Goal: Communication & Community: Answer question/provide support

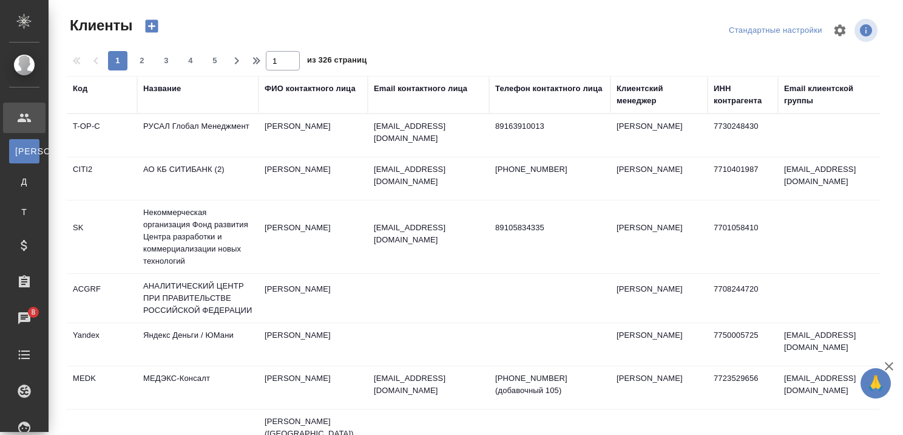
select select "RU"
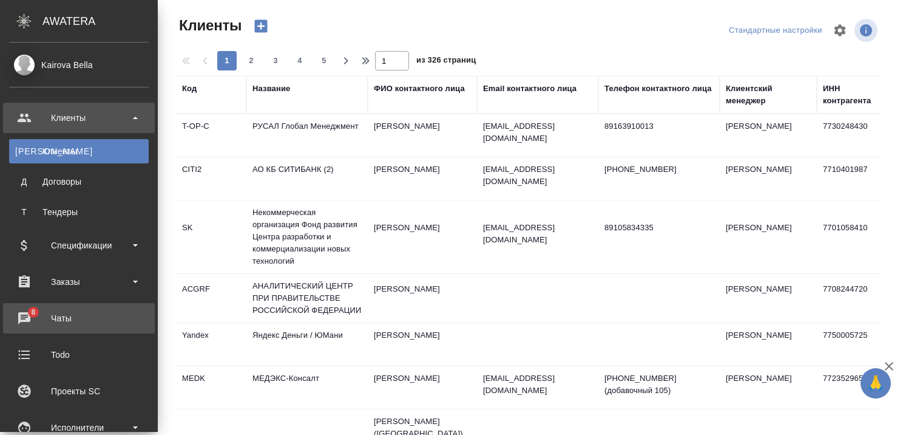
click at [25, 318] on div "Чаты" at bounding box center [79, 318] width 140 height 18
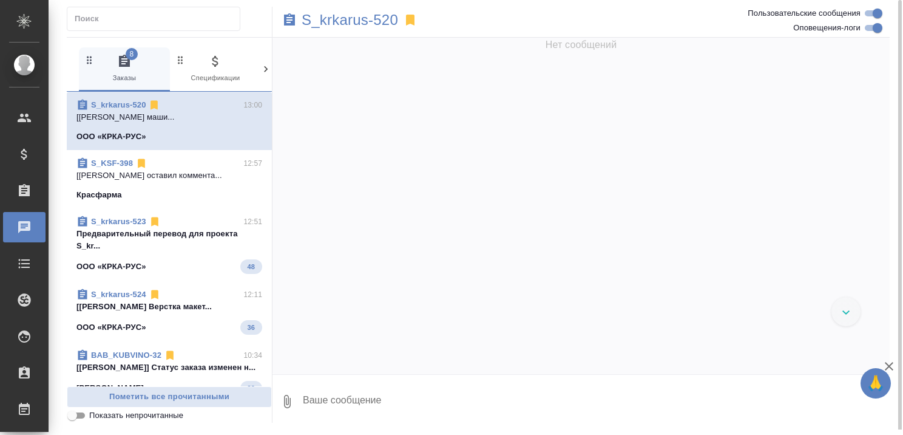
scroll to position [81526, 0]
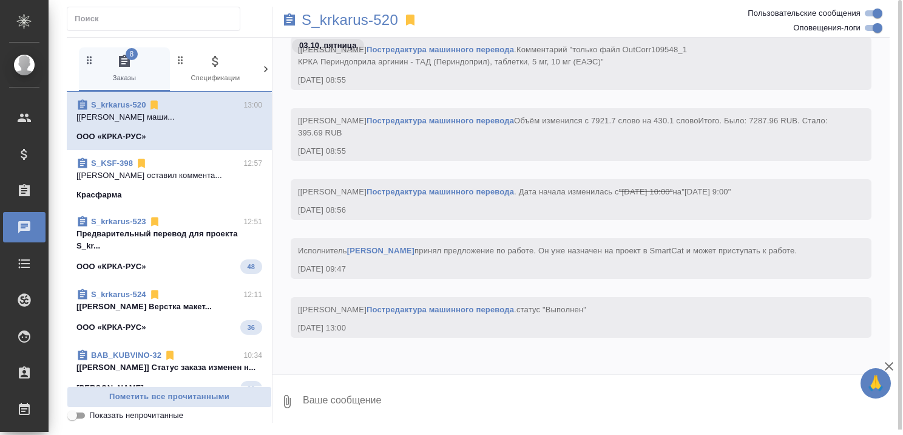
click at [157, 175] on p "[[PERSON_NAME] оставил коммента..." at bounding box center [169, 175] width 186 height 12
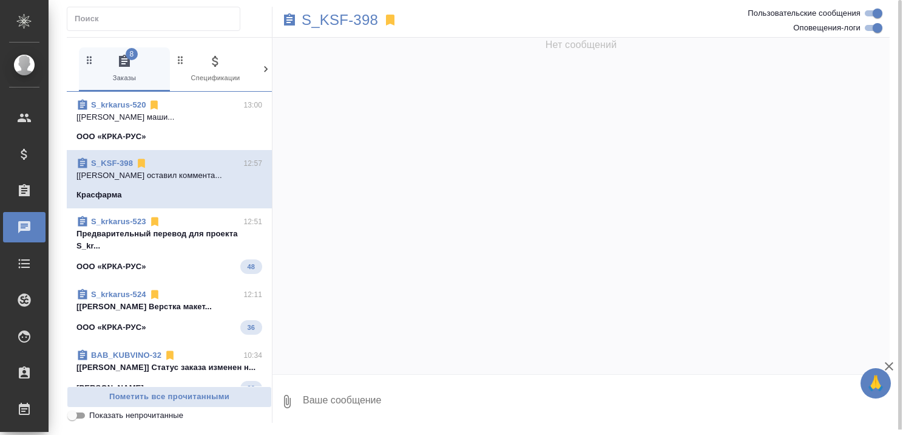
scroll to position [0, 0]
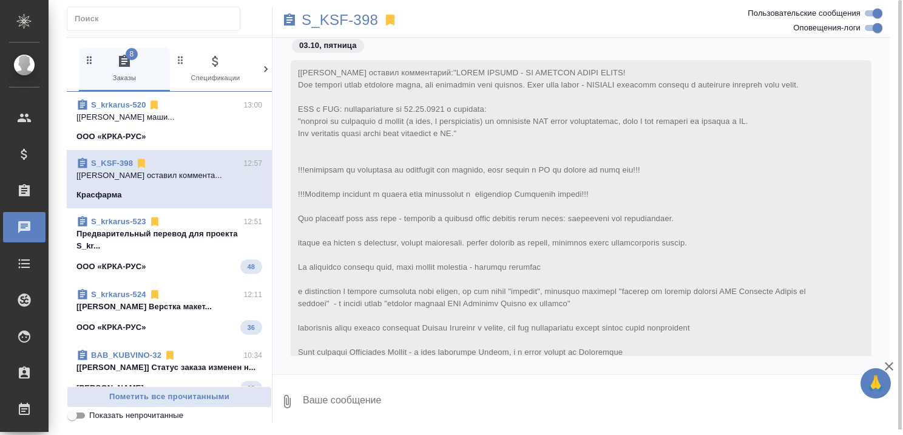
click at [173, 260] on div "ООО «КРКА-РУС» 48" at bounding box center [169, 266] width 186 height 15
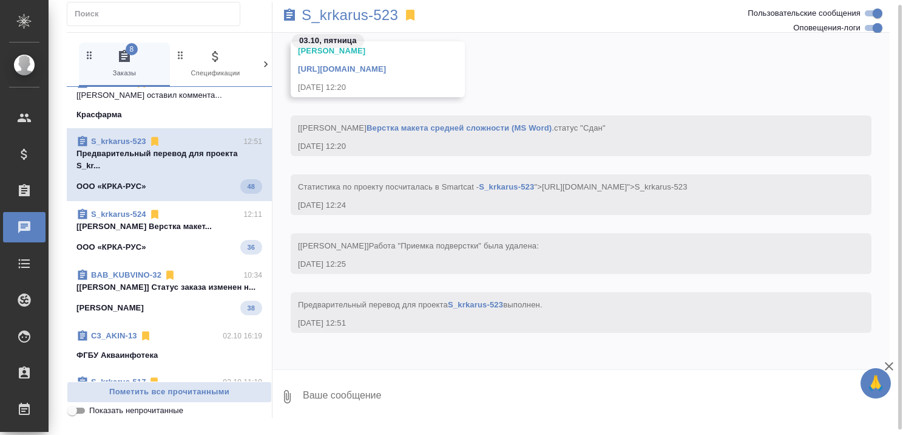
scroll to position [121, 0]
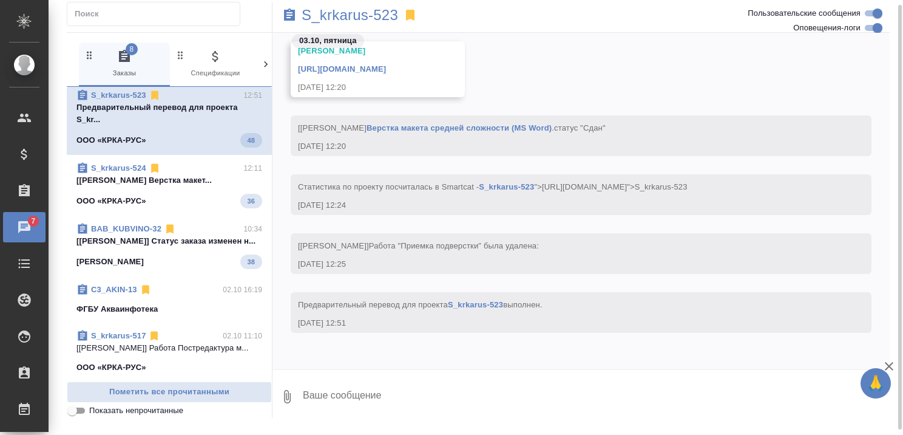
click at [161, 202] on span "S_krkarus-524 12:11 [[PERSON_NAME]... ООО «КРКА-РУС» 36" at bounding box center [169, 185] width 186 height 46
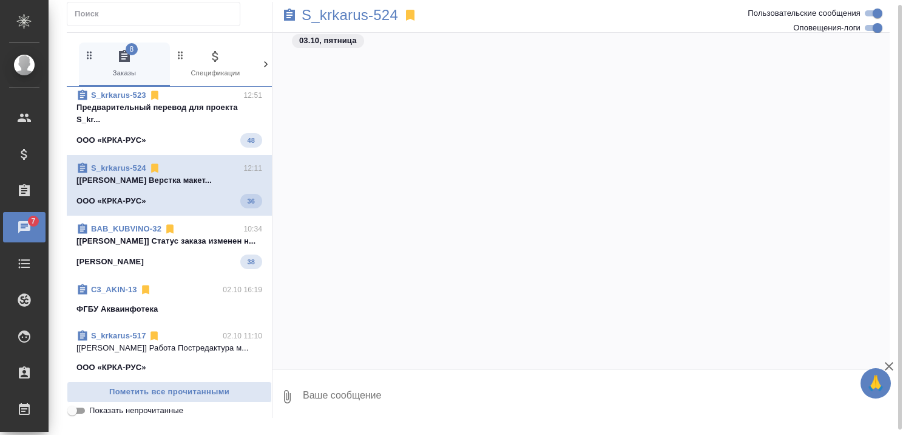
scroll to position [41227, 0]
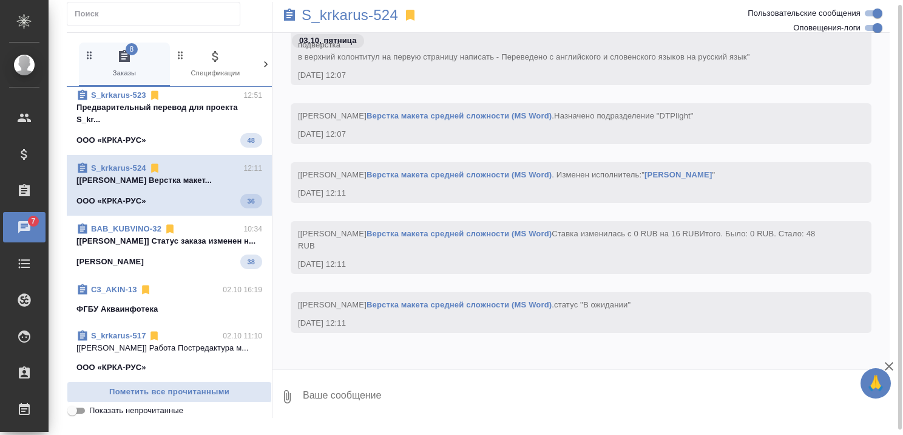
click at [173, 269] on span "BAB_KUBVINO-32 10:34 [[PERSON_NAME]] Статус заказа изменен н... Кубань Вино 38" at bounding box center [169, 246] width 186 height 46
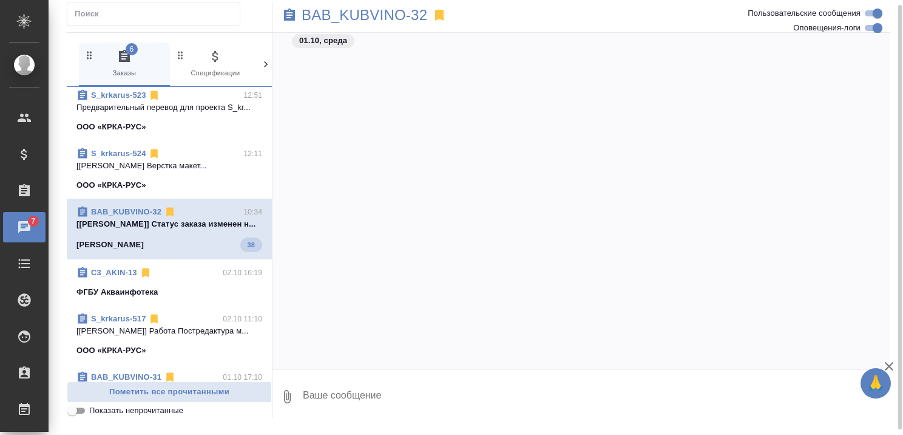
scroll to position [37434, 0]
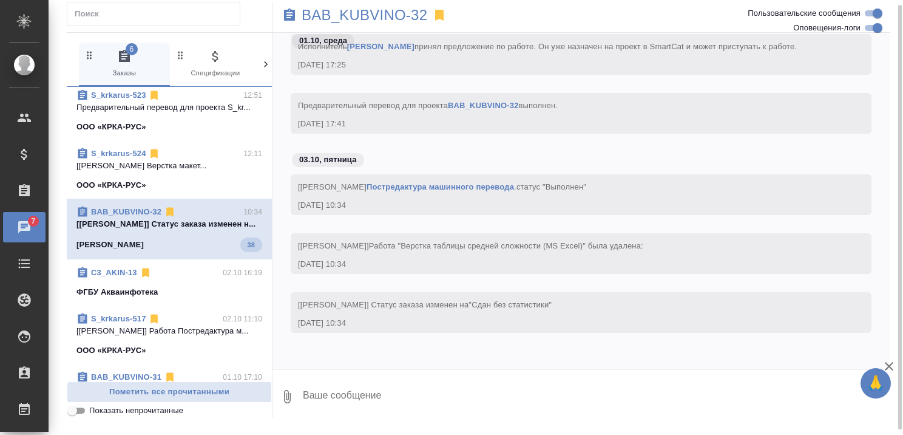
click at [185, 291] on span "C3_AKIN-13 02.10 16:19 ФГБУ Акваинфотека" at bounding box center [169, 283] width 186 height 32
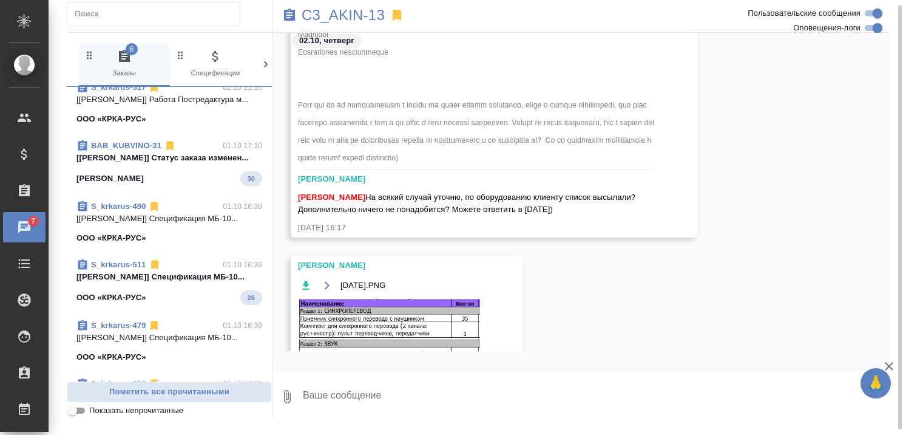
scroll to position [364, 0]
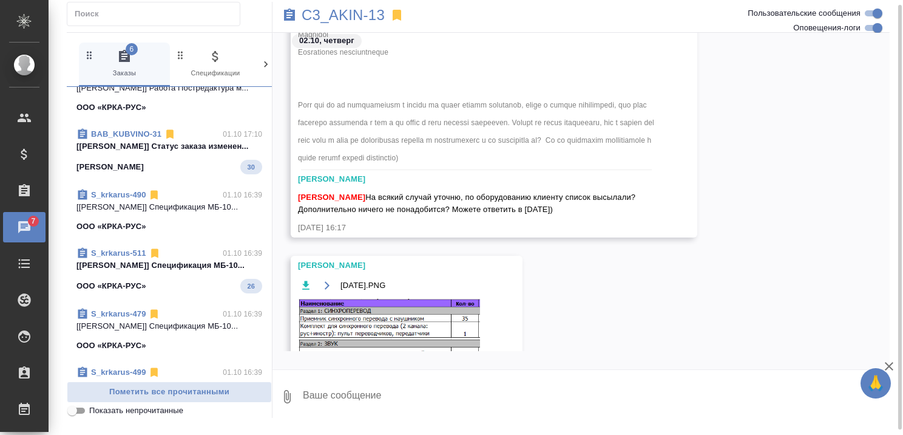
click at [186, 206] on div "S_krkarus-490 01.10 16:39 [[PERSON_NAME]] Спецификация МБ-10... ООО «КРКА-РУС»" at bounding box center [169, 211] width 205 height 58
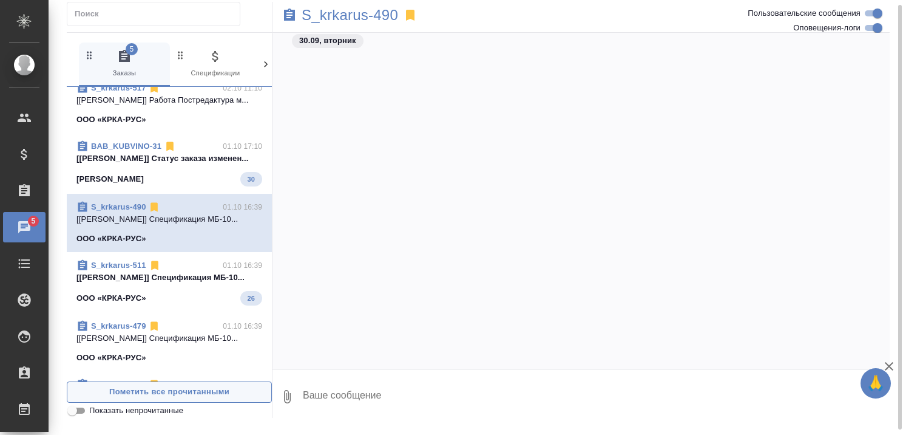
scroll to position [78609, 0]
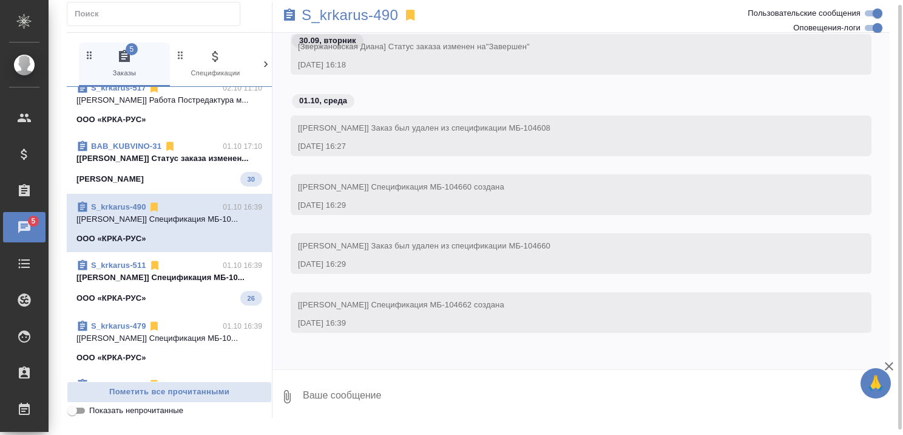
click at [185, 305] on div "ООО «КРКА-РУС» 26" at bounding box center [169, 298] width 186 height 15
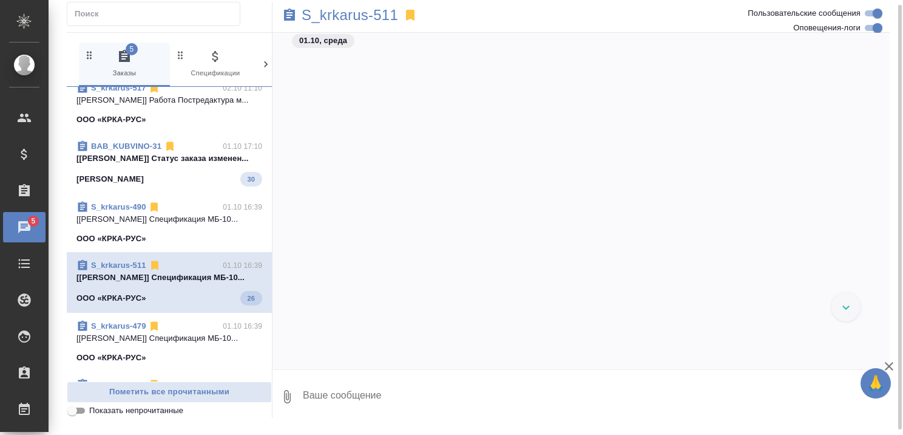
scroll to position [228, 0]
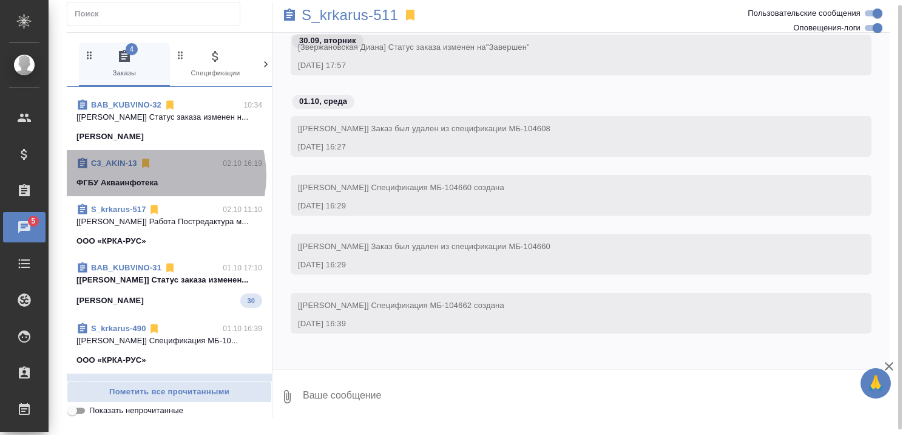
click at [153, 175] on span "C3_AKIN-13 02.10 16:19 ФГБУ Акваинфотека" at bounding box center [169, 173] width 186 height 32
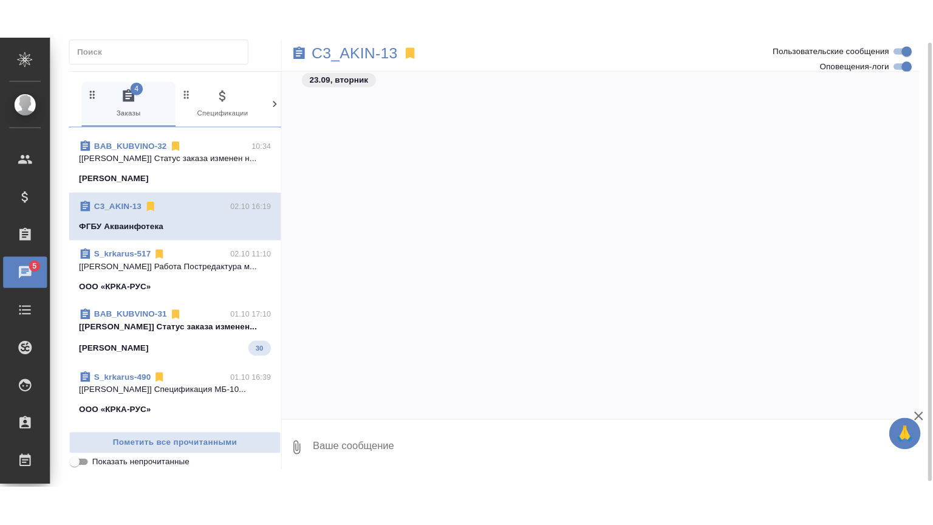
scroll to position [34949, 0]
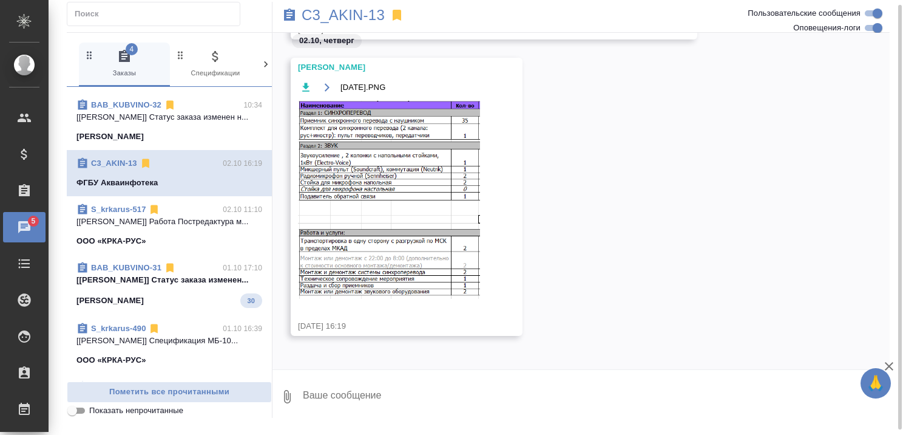
click at [384, 159] on img at bounding box center [389, 200] width 182 height 198
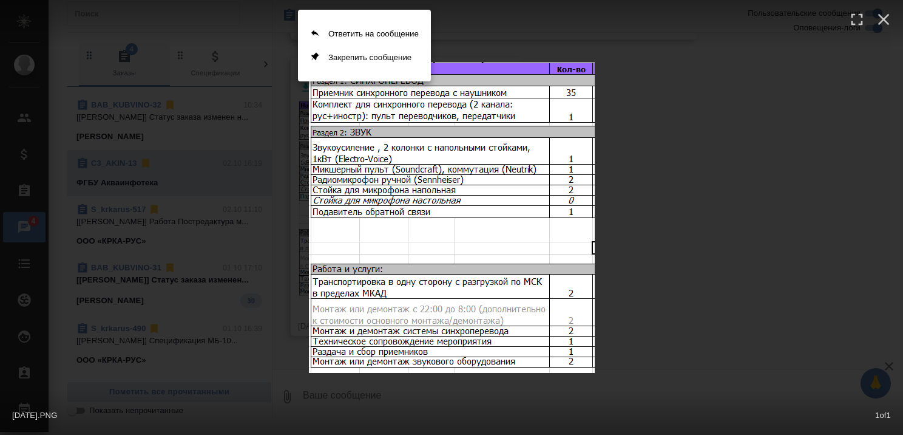
click at [650, 220] on div at bounding box center [451, 217] width 903 height 435
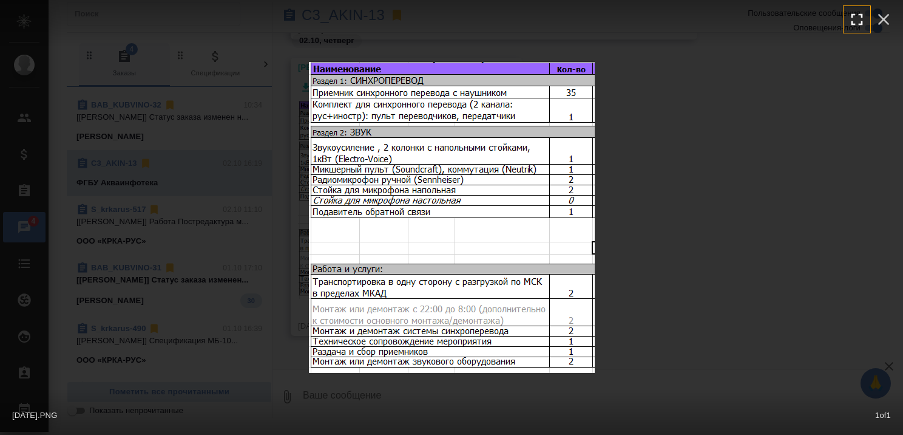
click at [852, 20] on icon "button" at bounding box center [857, 19] width 19 height 19
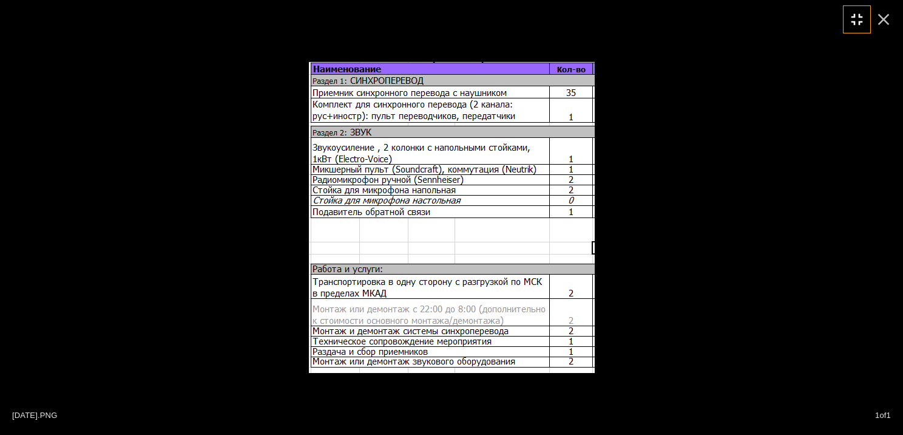
scroll to position [0, 0]
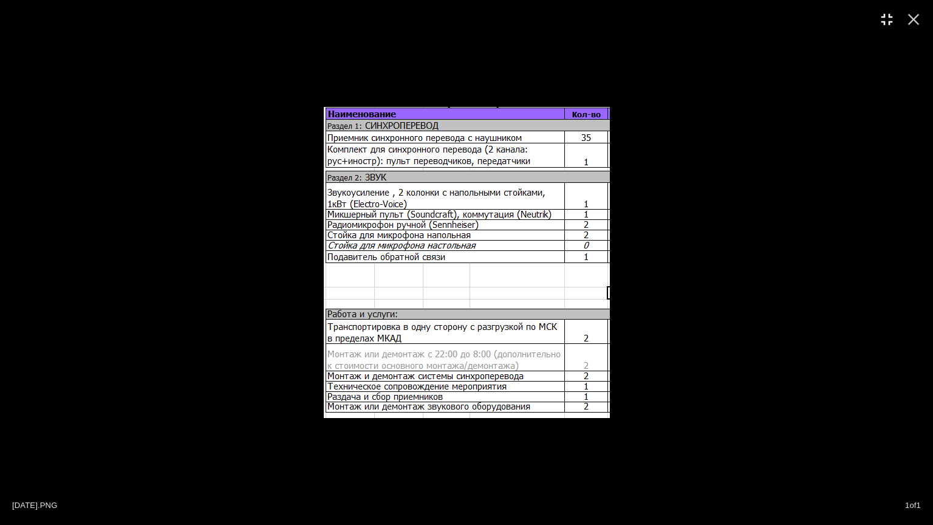
click at [749, 226] on div "[DATE].PNG 1 of 1" at bounding box center [466, 262] width 933 height 525
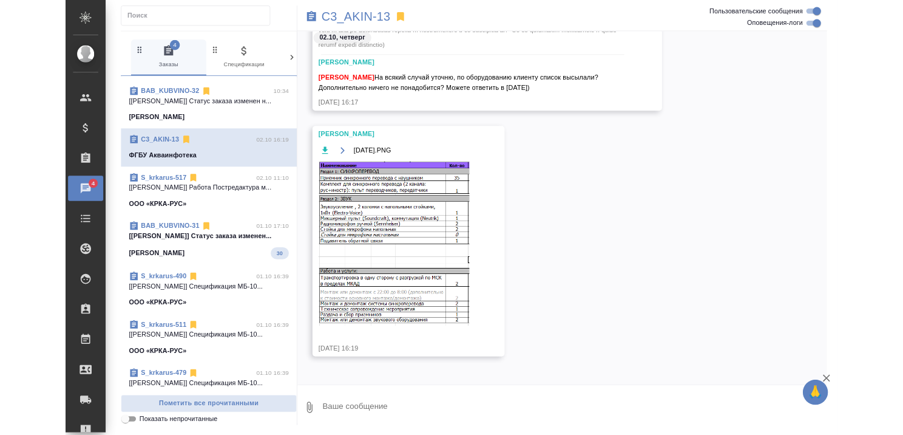
scroll to position [34949, 0]
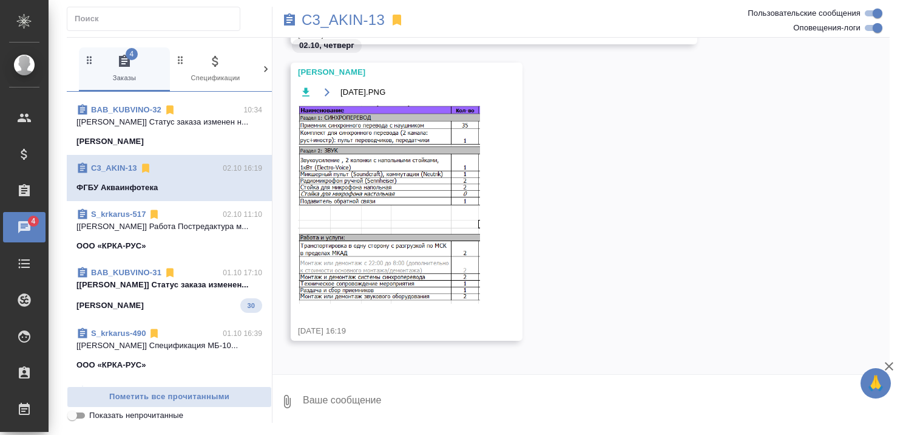
click at [425, 266] on img at bounding box center [389, 205] width 182 height 198
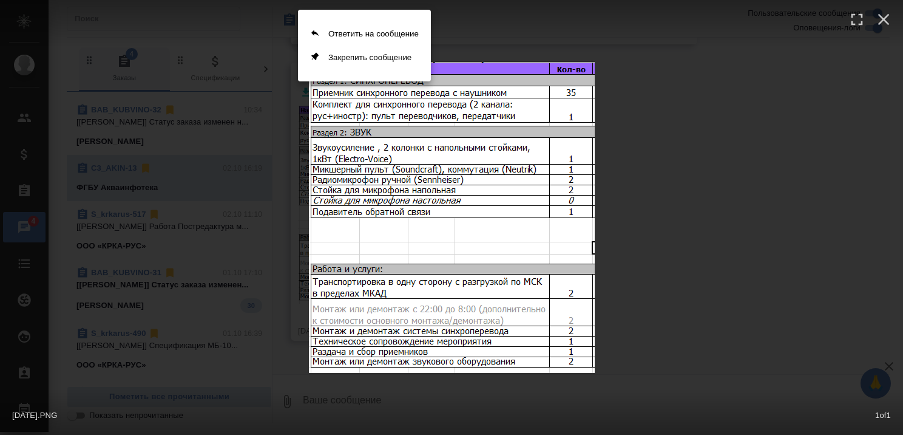
click at [432, 291] on div at bounding box center [451, 217] width 903 height 435
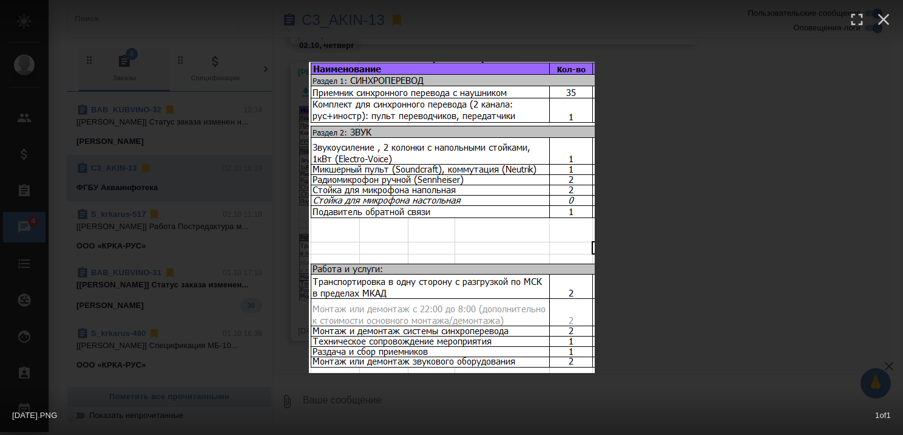
click at [42, 415] on span "[DATE].PNG" at bounding box center [34, 414] width 45 height 9
click at [886, 16] on icon "button" at bounding box center [883, 19] width 19 height 19
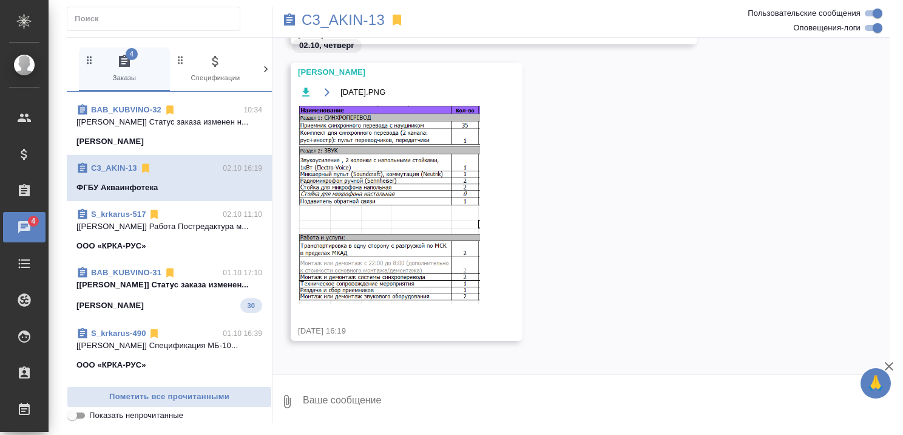
click at [885, 364] on icon "button" at bounding box center [889, 366] width 15 height 15
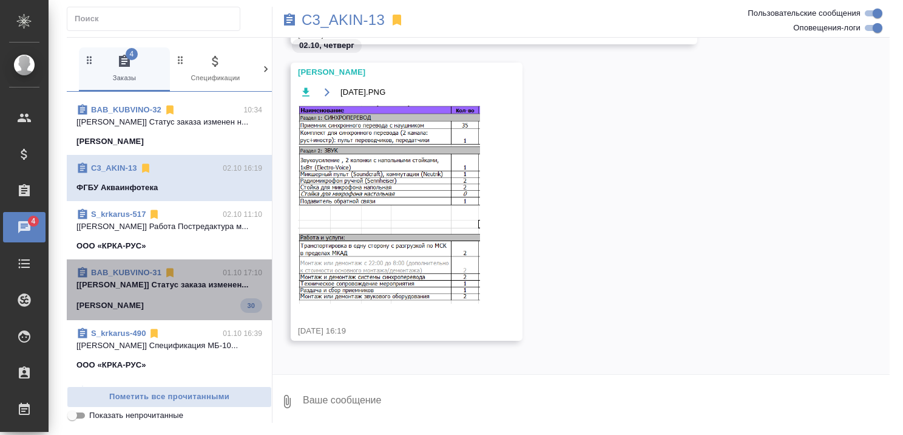
click at [194, 313] on div "Кубань Вино 30" at bounding box center [169, 305] width 186 height 15
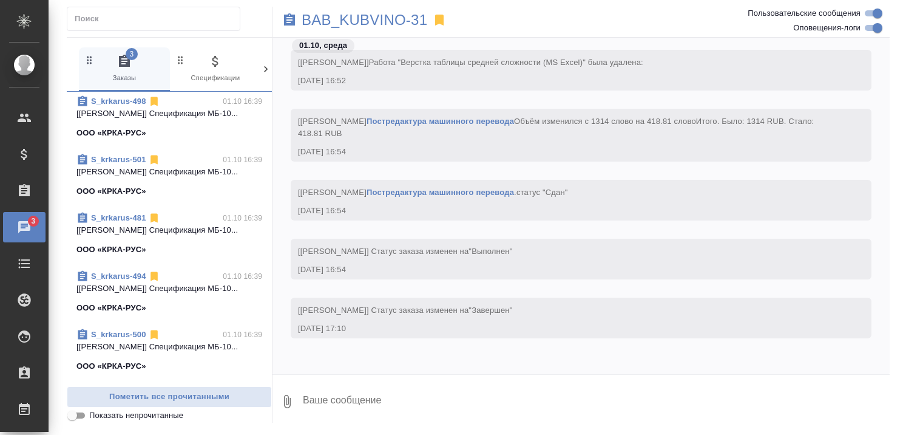
scroll to position [1139, 0]
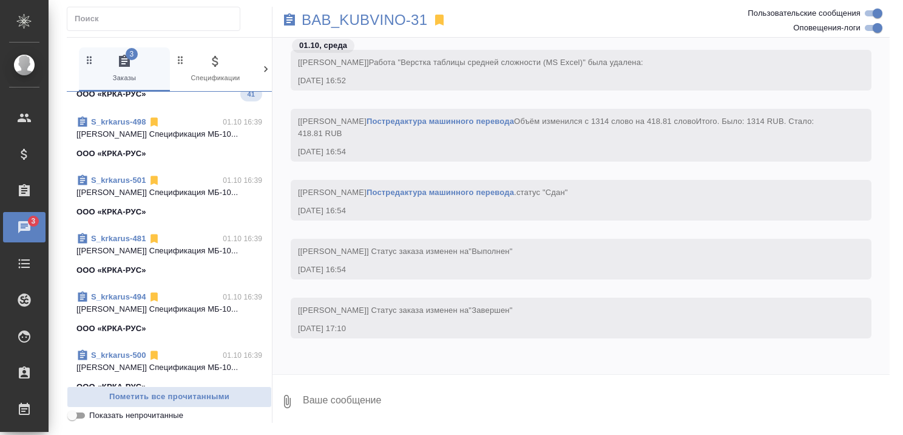
click at [185, 101] on div "ООО «КРКА-РУС» 41" at bounding box center [169, 94] width 186 height 15
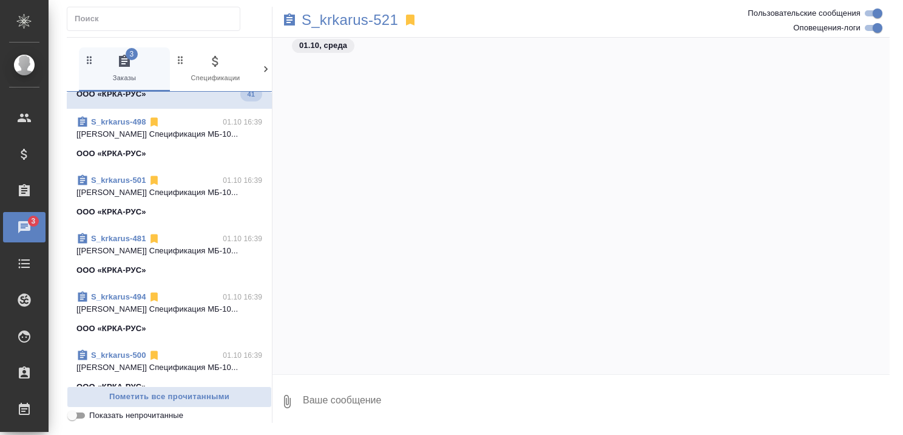
scroll to position [112133, 0]
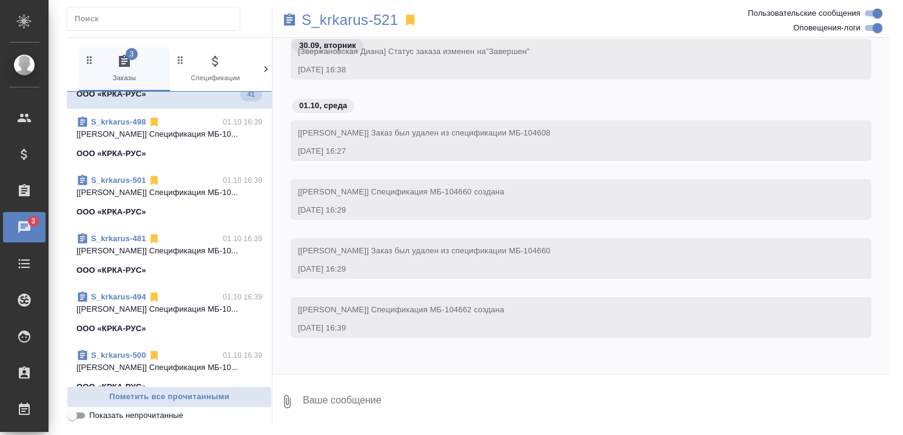
click at [168, 140] on p "[[PERSON_NAME]] Спецификация МБ-10..." at bounding box center [169, 134] width 186 height 12
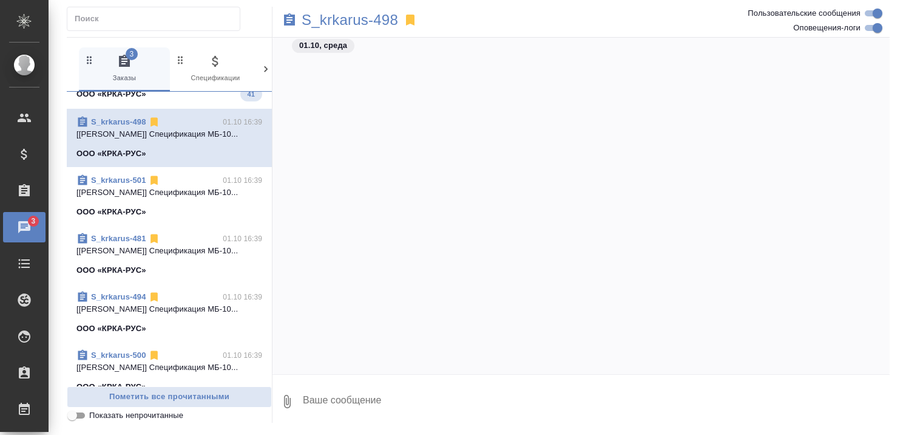
scroll to position [69993, 0]
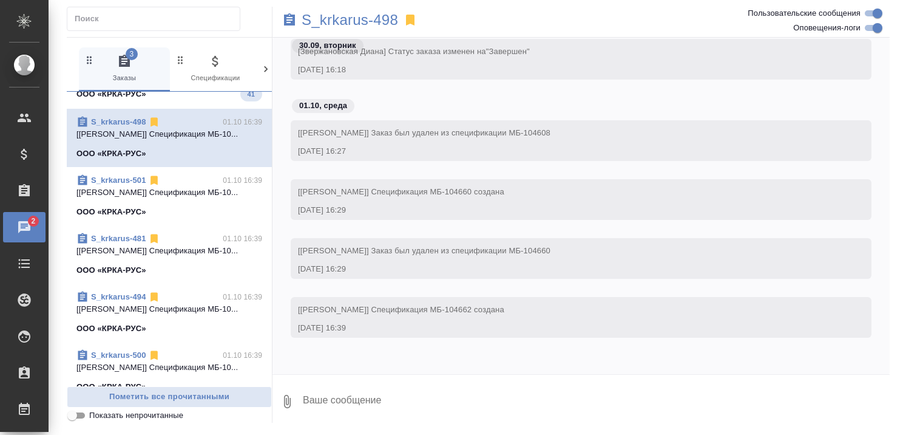
click at [172, 101] on div "ООО «КРКА-РУС» 41" at bounding box center [169, 94] width 186 height 15
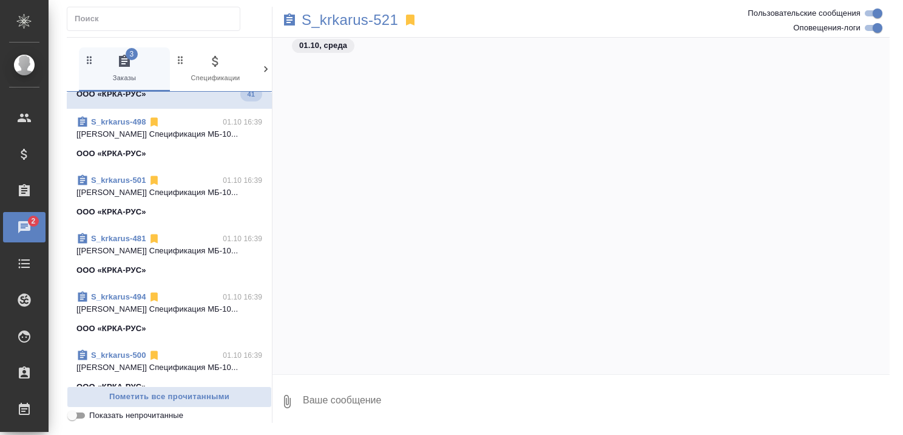
scroll to position [112133, 0]
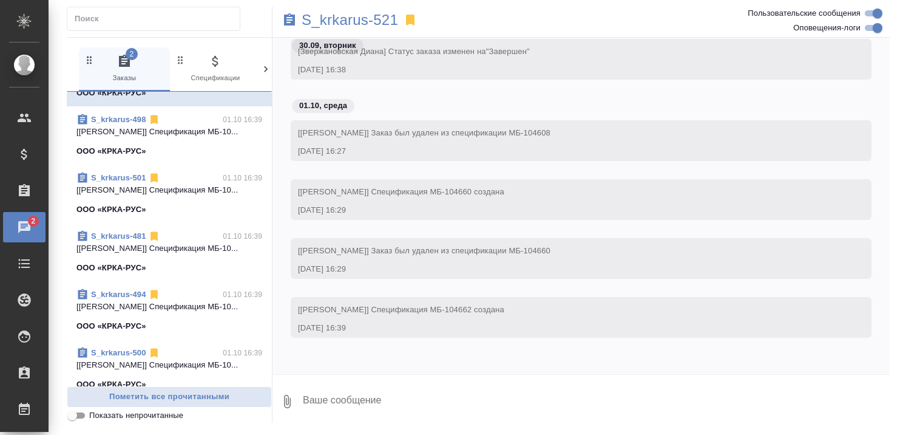
click at [169, 138] on p "[[PERSON_NAME]] Спецификация МБ-10..." at bounding box center [169, 132] width 186 height 12
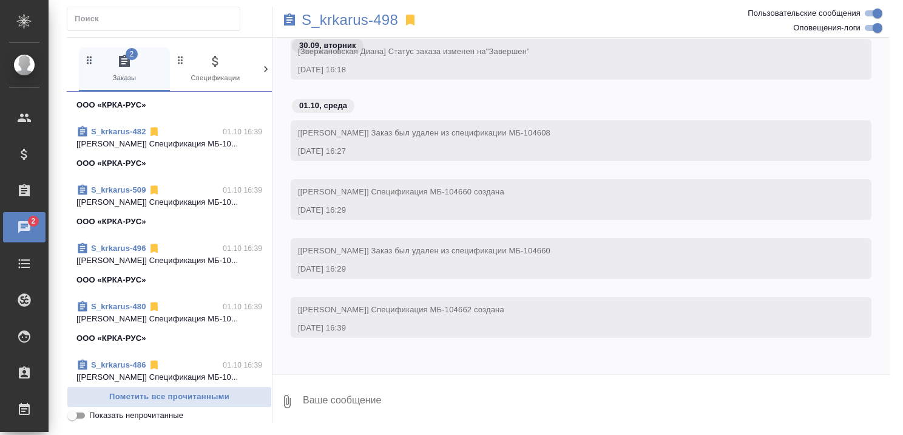
scroll to position [2171, 0]
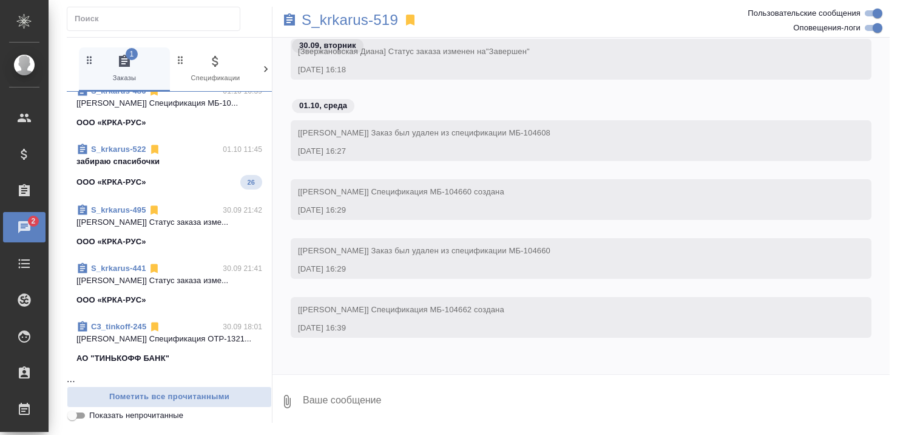
scroll to position [3097, 0]
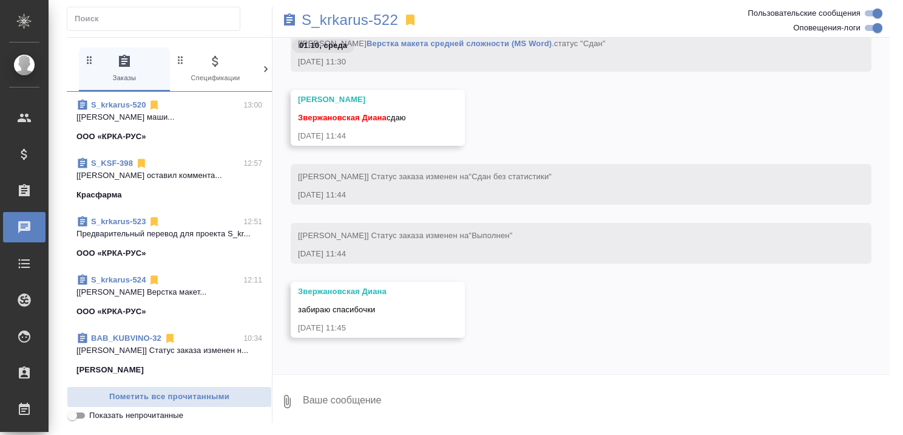
scroll to position [0, 0]
select select "RU"
